Goal: Task Accomplishment & Management: Manage account settings

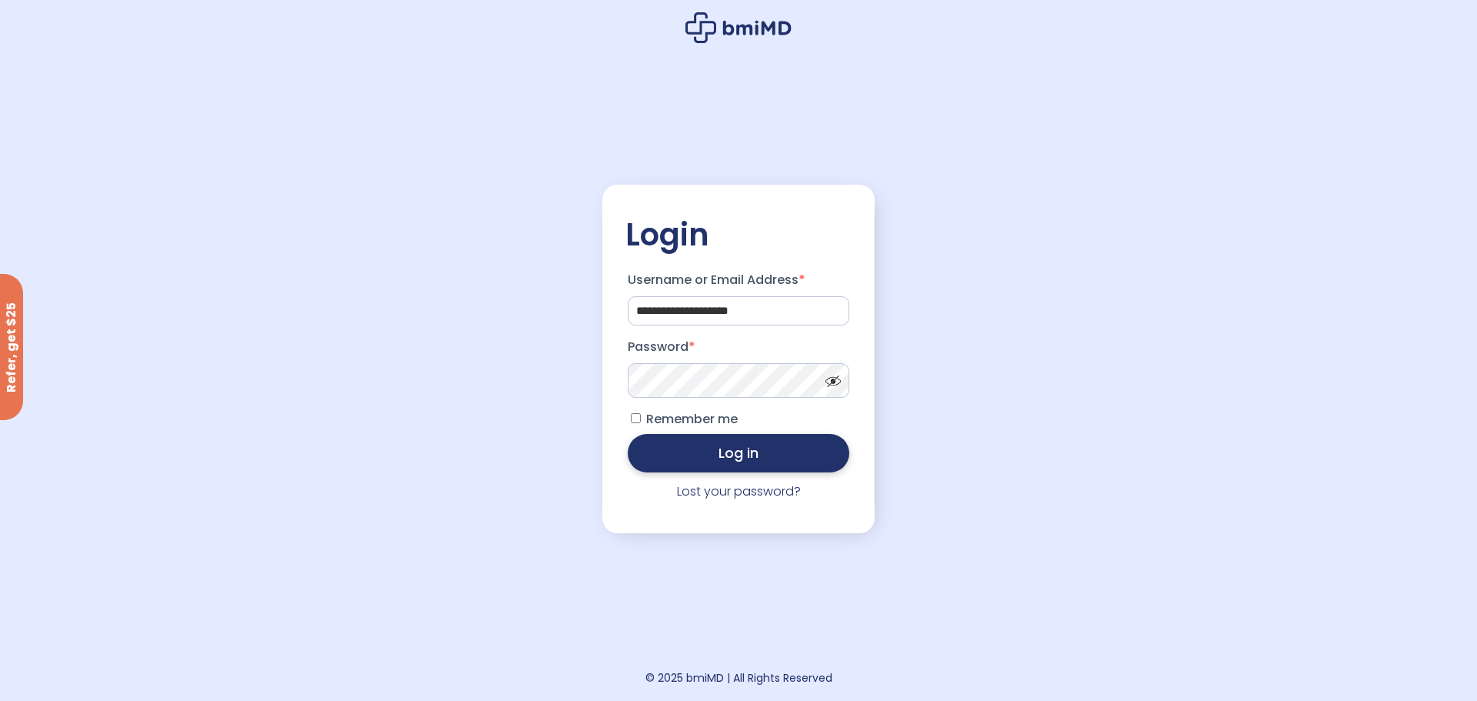
click at [724, 459] on button "Log in" at bounding box center [739, 453] width 222 height 38
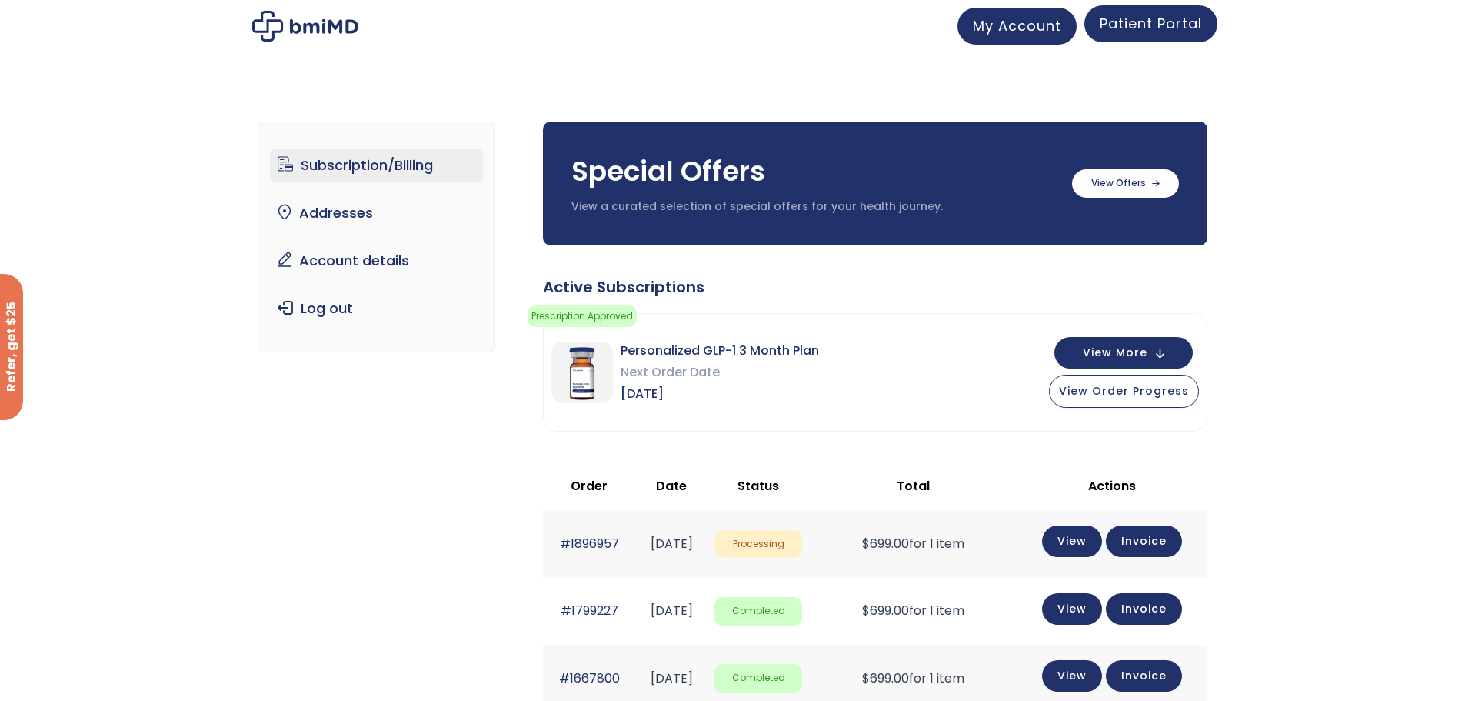
click at [1149, 26] on span "Patient Portal" at bounding box center [1151, 23] width 102 height 19
